Goal: Find specific page/section: Find specific page/section

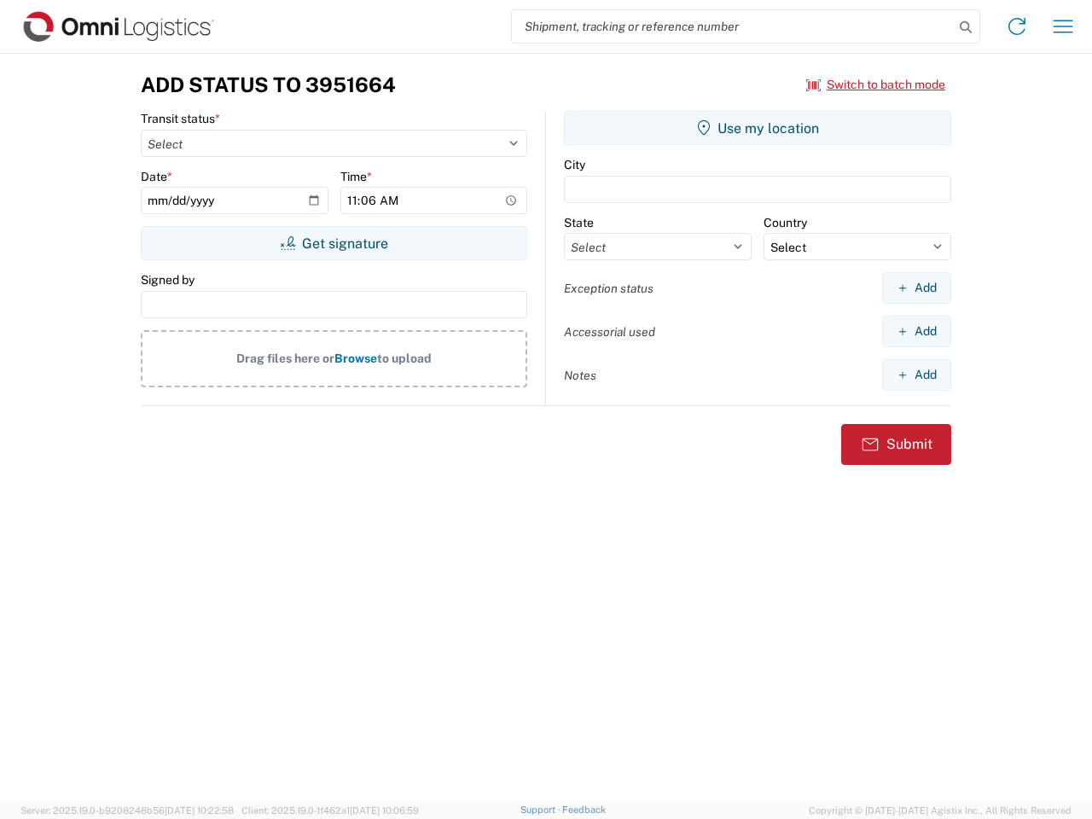
click at [733, 26] on input "search" at bounding box center [733, 26] width 442 height 32
click at [966, 27] on icon at bounding box center [966, 27] width 24 height 24
click at [1017, 26] on icon at bounding box center [1016, 26] width 27 height 27
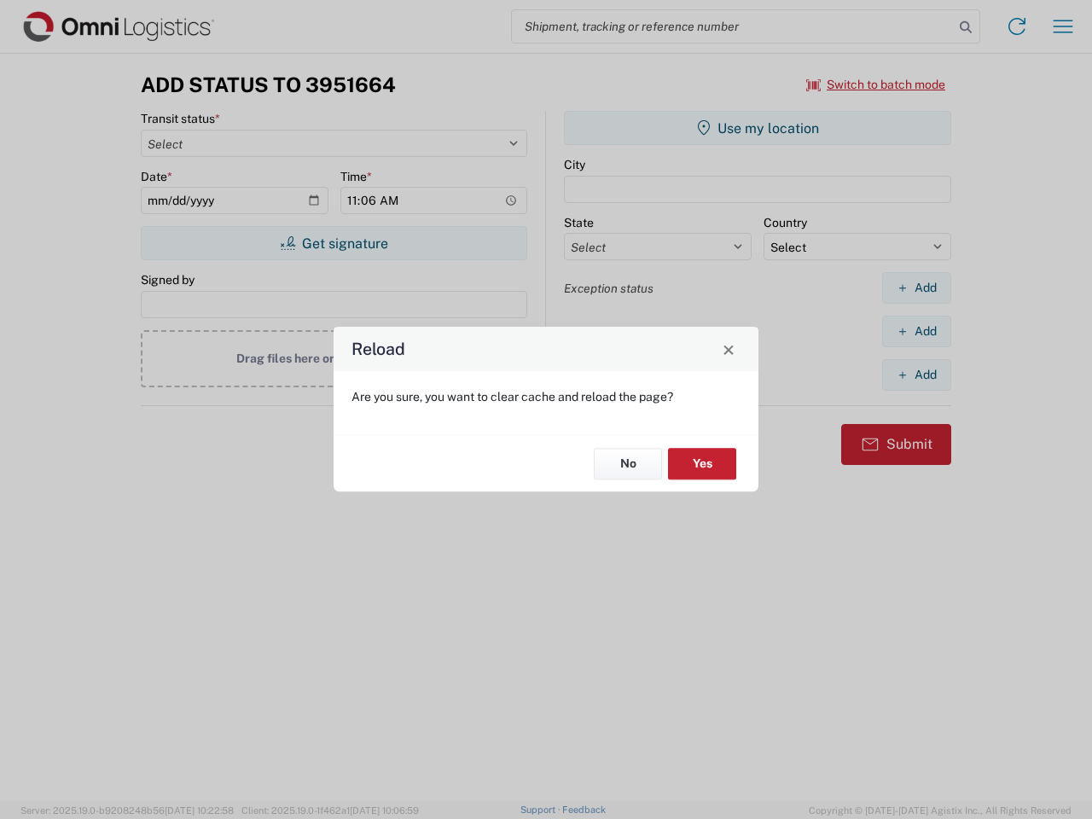
click at [1063, 26] on div "Reload Are you sure, you want to clear cache and reload the page? No Yes" at bounding box center [546, 409] width 1092 height 819
click at [876, 84] on div "Reload Are you sure, you want to clear cache and reload the page? No Yes" at bounding box center [546, 409] width 1092 height 819
click at [334, 243] on div "Reload Are you sure, you want to clear cache and reload the page? No Yes" at bounding box center [546, 409] width 1092 height 819
click at [758, 128] on div "Reload Are you sure, you want to clear cache and reload the page? No Yes" at bounding box center [546, 409] width 1092 height 819
click at [916, 287] on div "Reload Are you sure, you want to clear cache and reload the page? No Yes" at bounding box center [546, 409] width 1092 height 819
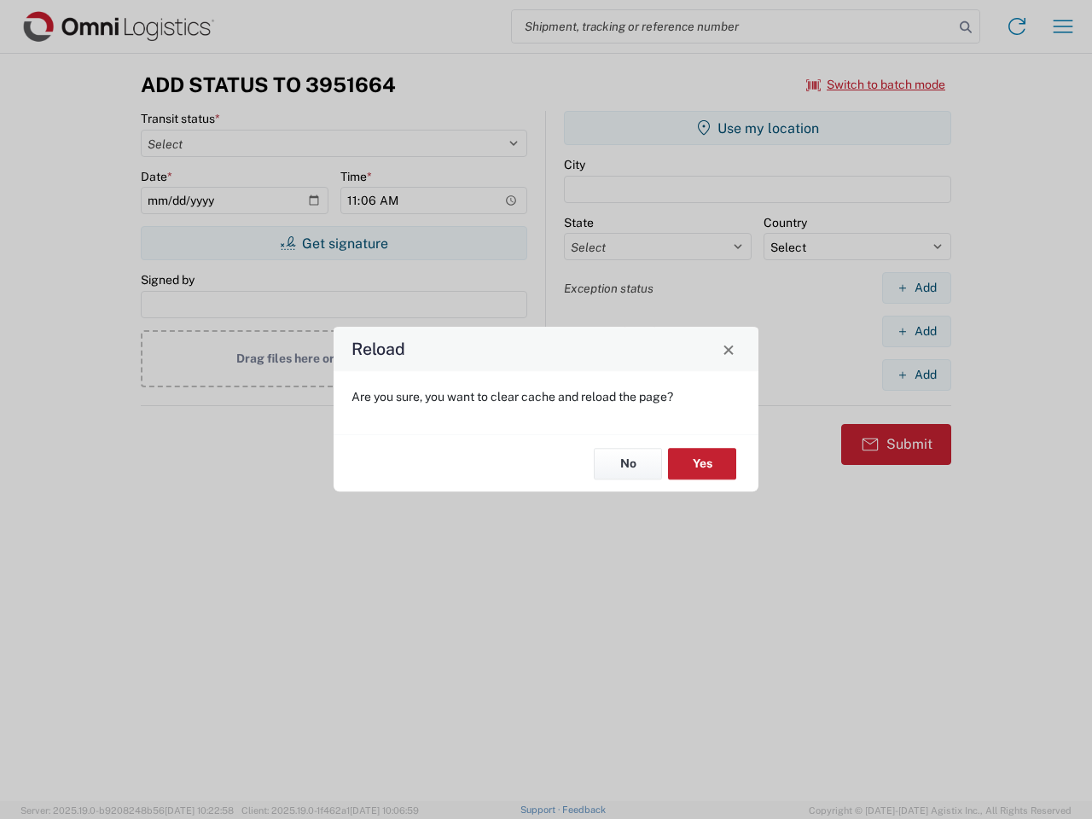
click at [916, 331] on div "Reload Are you sure, you want to clear cache and reload the page? No Yes" at bounding box center [546, 409] width 1092 height 819
click at [916, 374] on div "Reload Are you sure, you want to clear cache and reload the page? No Yes" at bounding box center [546, 409] width 1092 height 819
